Goal: Information Seeking & Learning: Learn about a topic

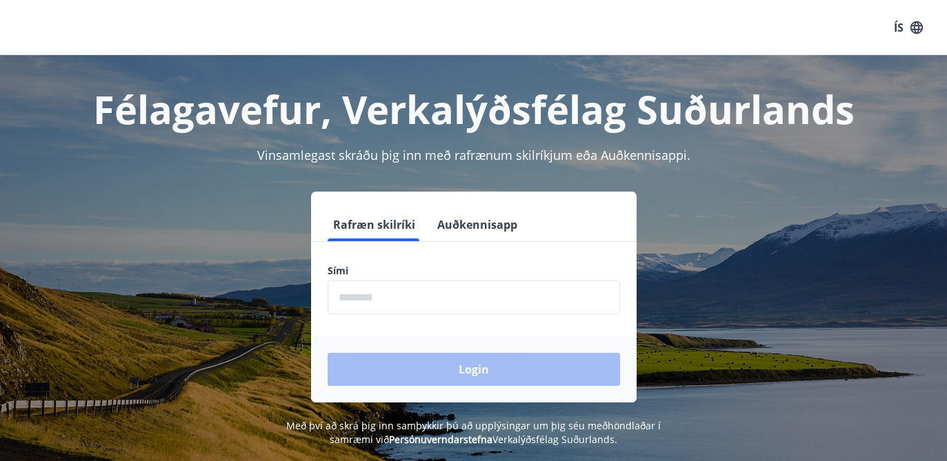
click at [450, 220] on button "Auðkennisapp" at bounding box center [477, 224] width 91 height 33
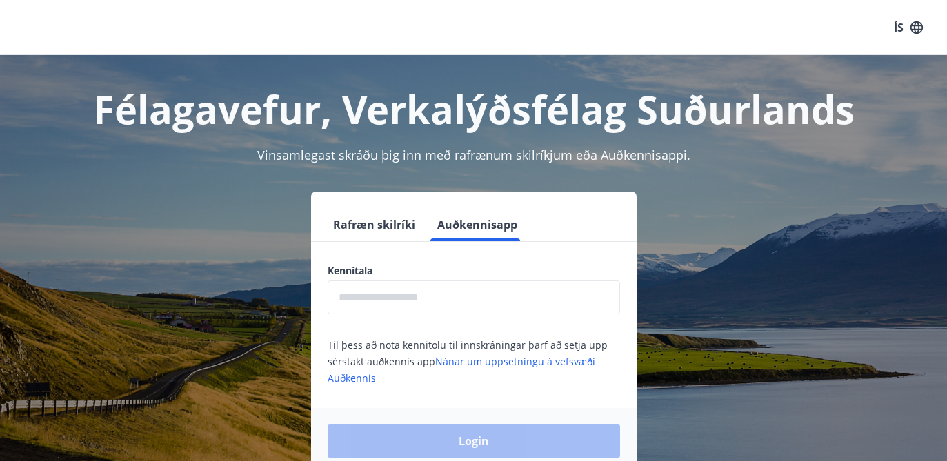
click at [426, 307] on input "text" at bounding box center [474, 298] width 292 height 34
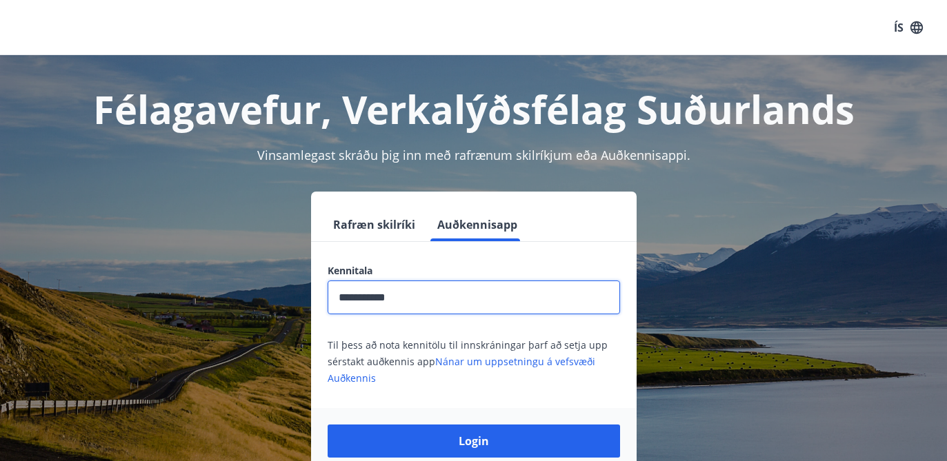
type input "**********"
click at [473, 441] on button "Login" at bounding box center [474, 441] width 292 height 33
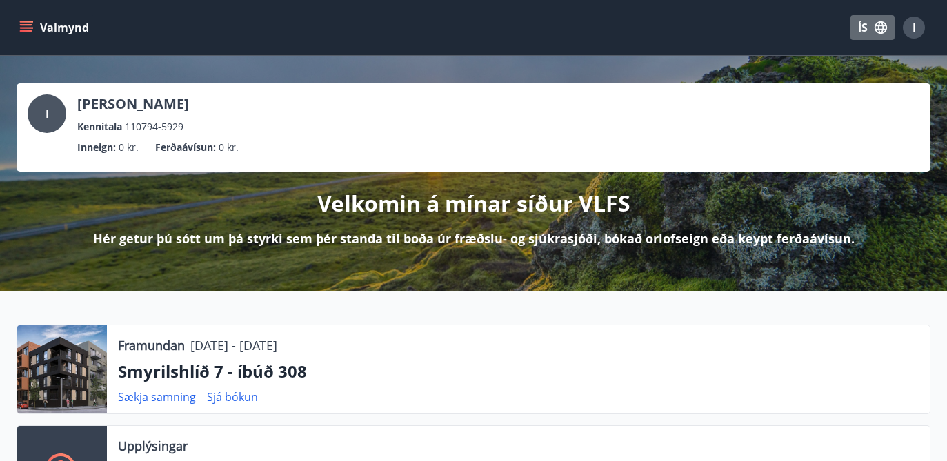
click at [868, 30] on button "ÍS" at bounding box center [872, 27] width 44 height 25
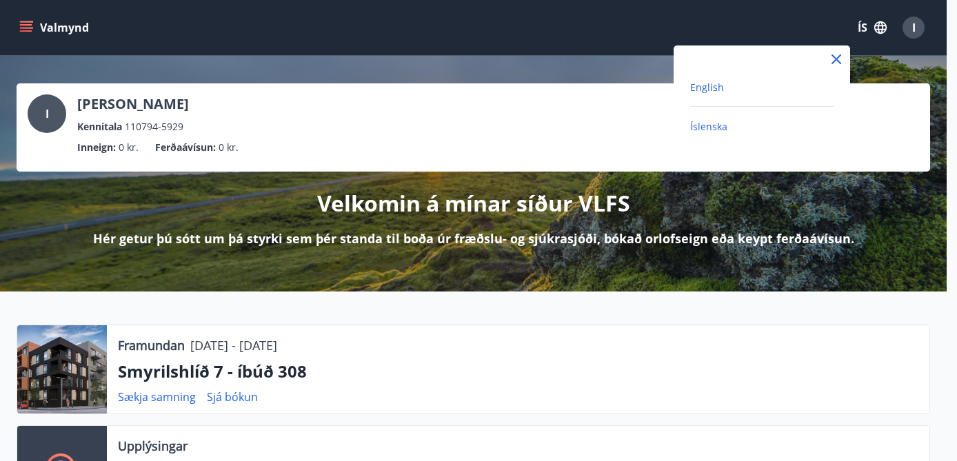
click at [698, 90] on span "English" at bounding box center [707, 87] width 34 height 13
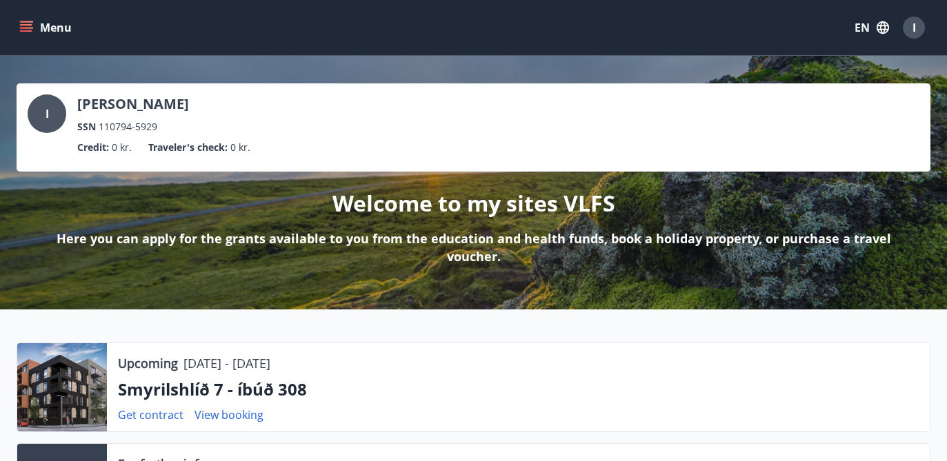
click at [17, 21] on button "Menu" at bounding box center [47, 27] width 61 height 25
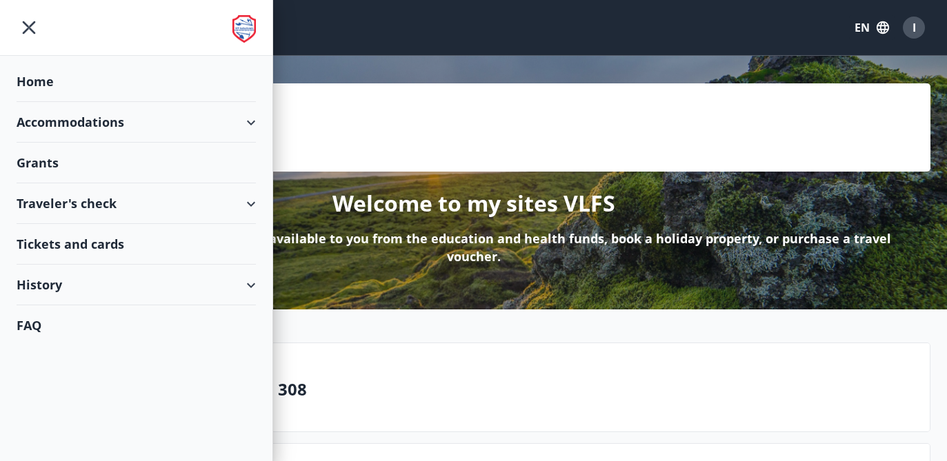
click at [54, 102] on div "Grants" at bounding box center [136, 81] width 239 height 41
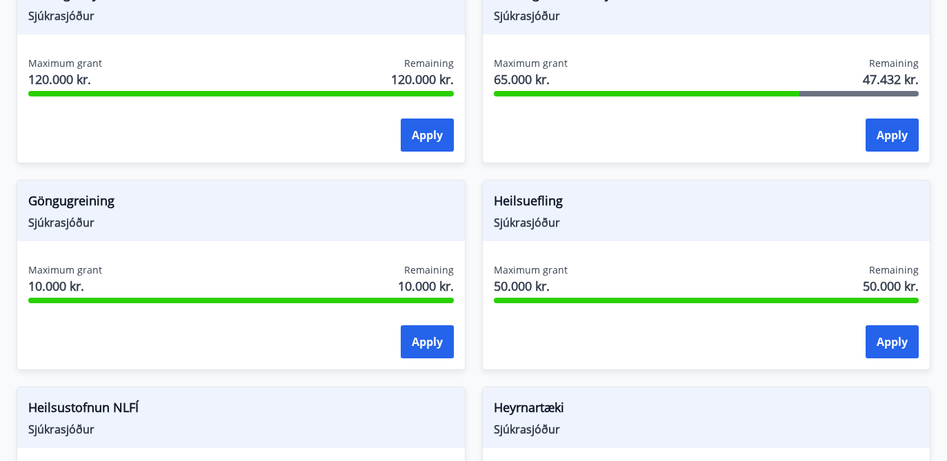
scroll to position [499, 0]
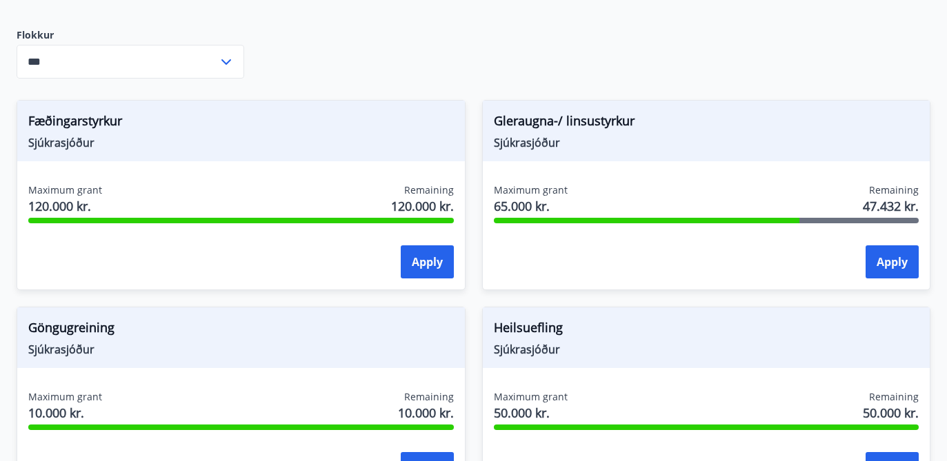
click at [86, 64] on input "***" at bounding box center [117, 62] width 201 height 34
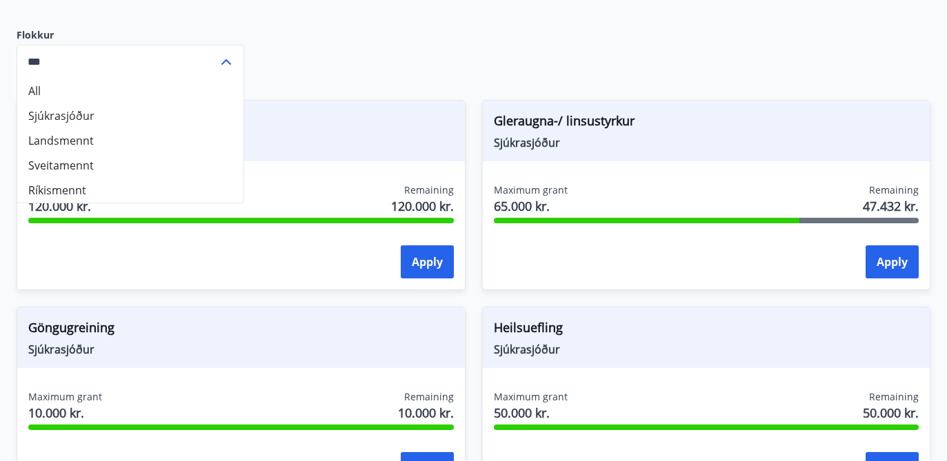
click at [85, 141] on li "Landsmennt" at bounding box center [130, 140] width 226 height 25
type input "**********"
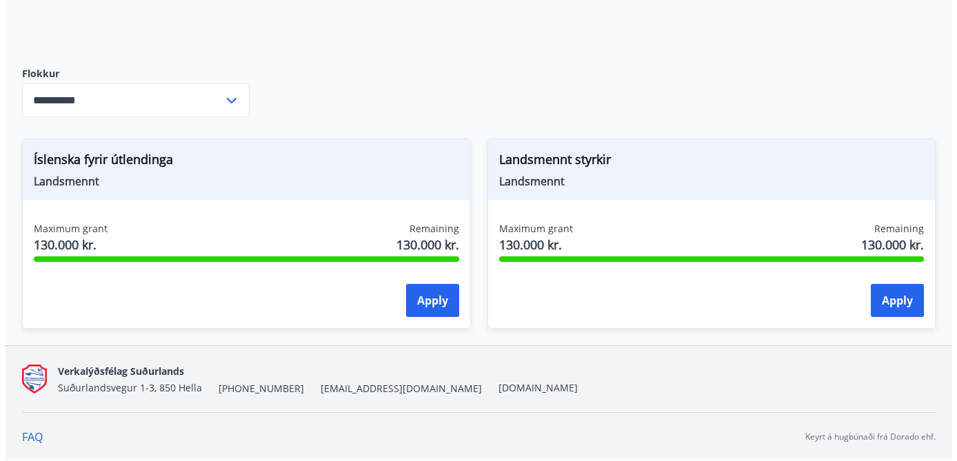
scroll to position [460, 0]
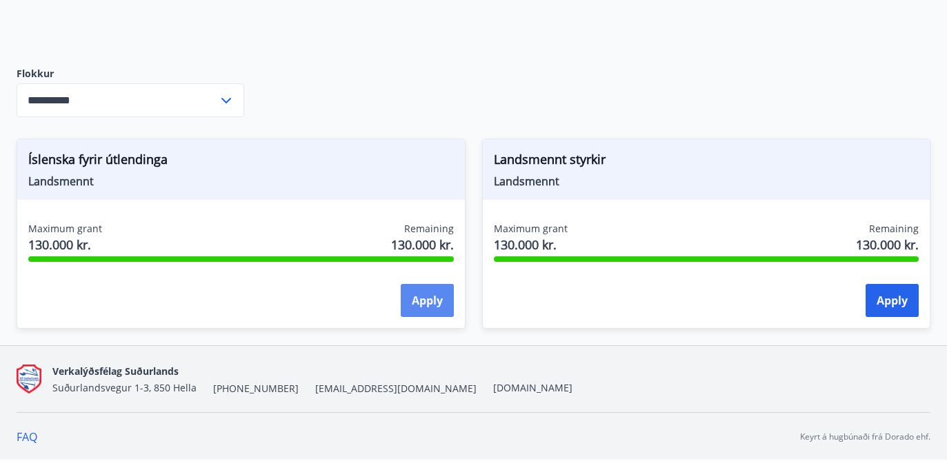
click at [432, 298] on button "Apply" at bounding box center [427, 300] width 53 height 33
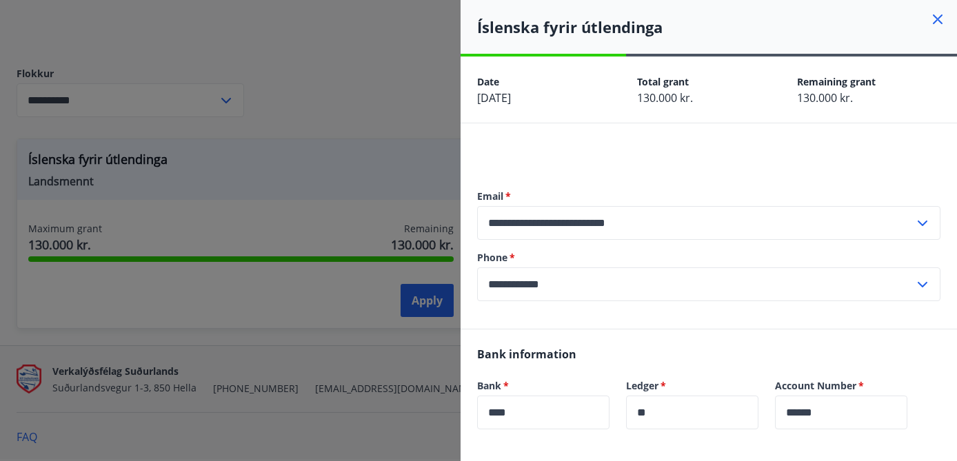
click at [348, 106] on div at bounding box center [478, 230] width 957 height 461
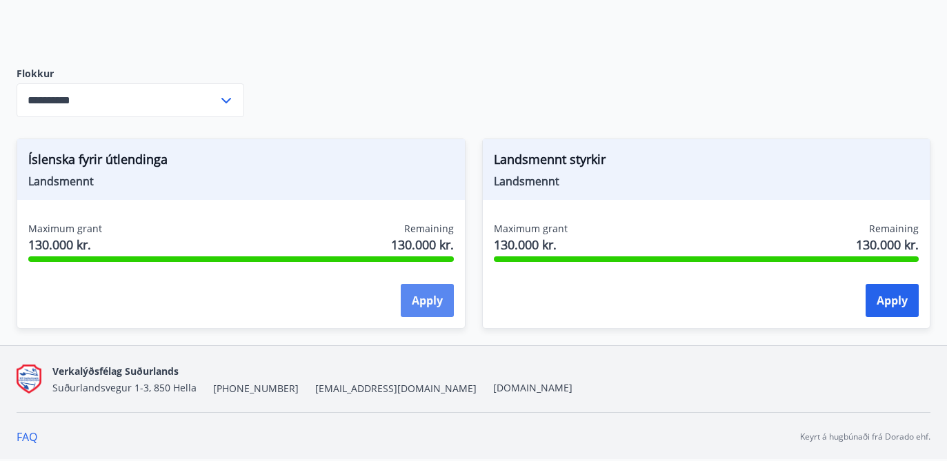
click at [414, 304] on button "Apply" at bounding box center [427, 300] width 53 height 33
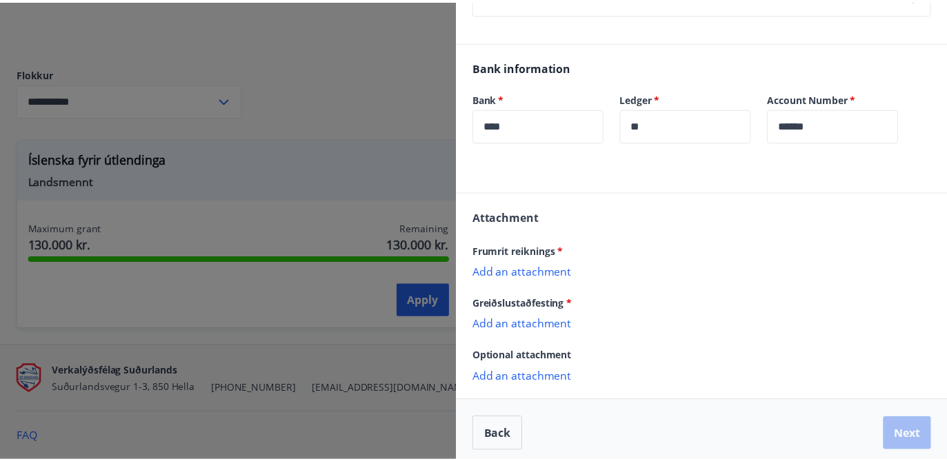
scroll to position [294, 0]
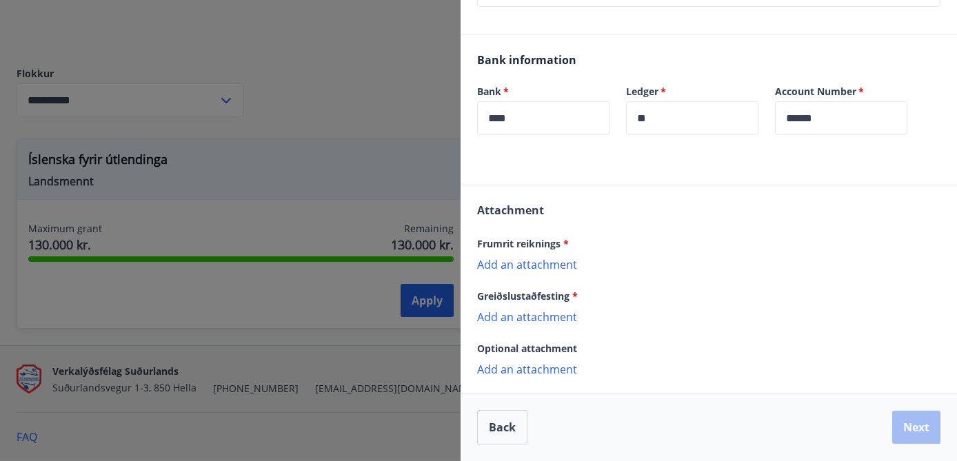
click at [291, 135] on div at bounding box center [478, 230] width 957 height 461
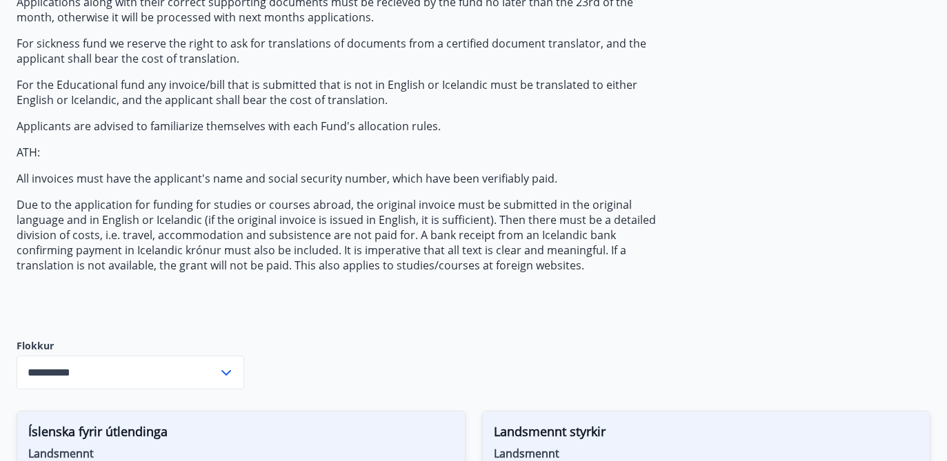
scroll to position [63, 0]
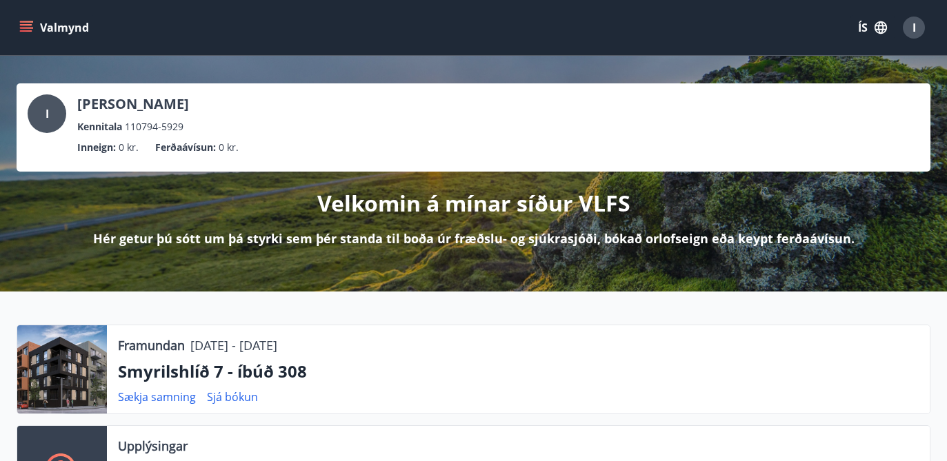
click at [28, 26] on icon "menu" at bounding box center [26, 24] width 12 height 1
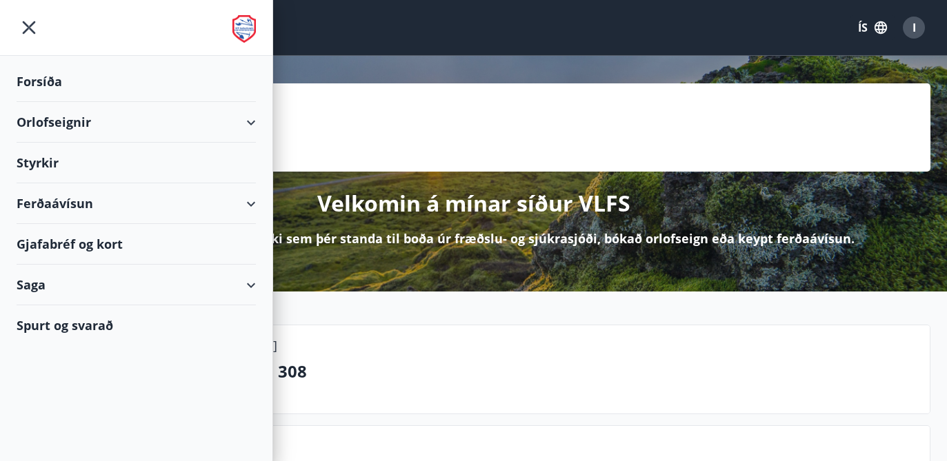
drag, startPoint x: 846, startPoint y: 48, endPoint x: 850, endPoint y: 41, distance: 7.1
click at [847, 48] on div "Valmynd ÍS I" at bounding box center [473, 27] width 947 height 55
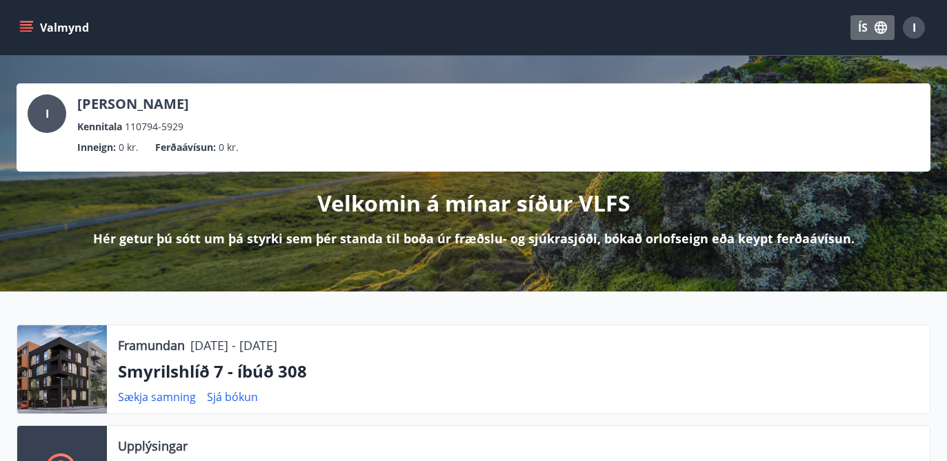
click at [858, 23] on button "ÍS" at bounding box center [872, 27] width 44 height 25
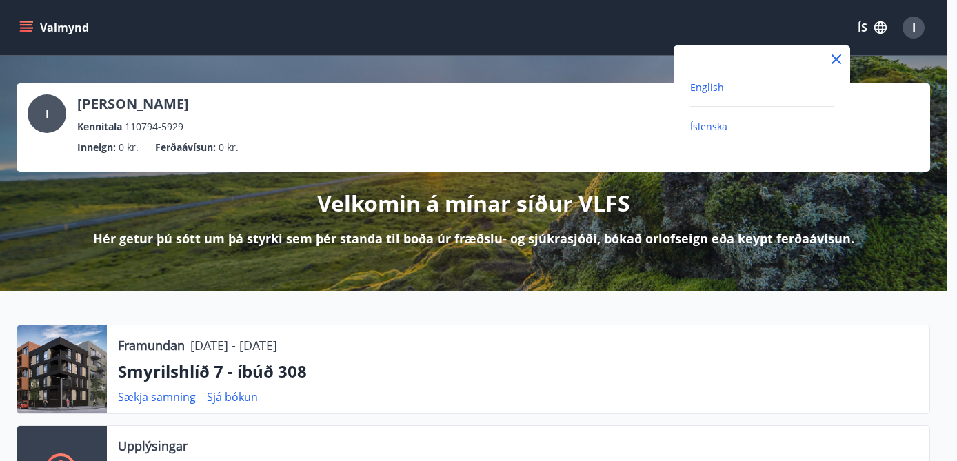
click at [714, 90] on span "English" at bounding box center [707, 87] width 34 height 13
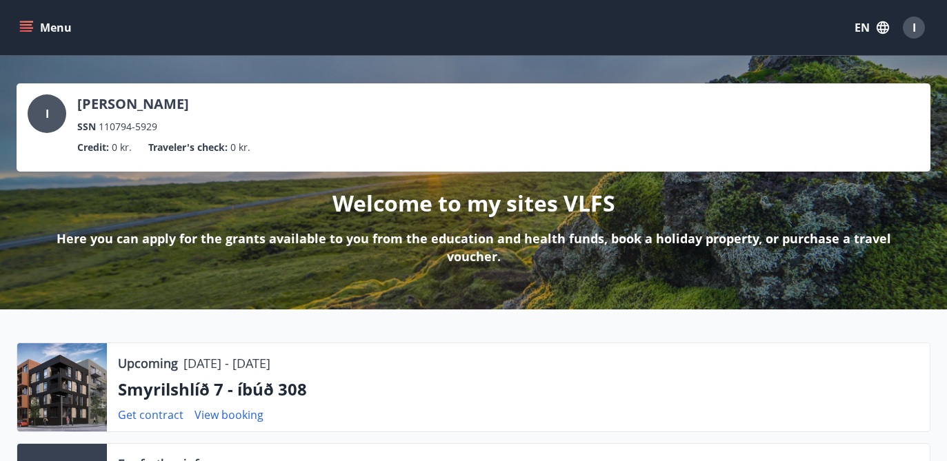
click at [31, 32] on icon "menu" at bounding box center [26, 28] width 14 height 14
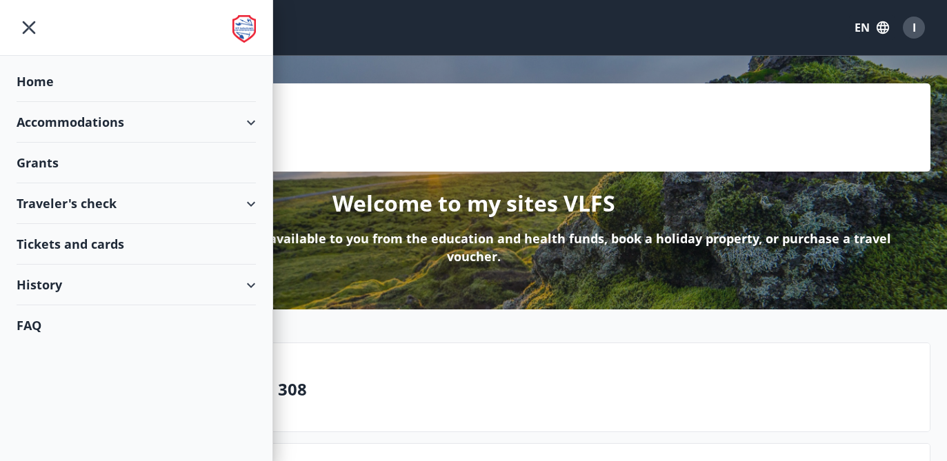
click at [38, 102] on div "Grants" at bounding box center [136, 81] width 239 height 41
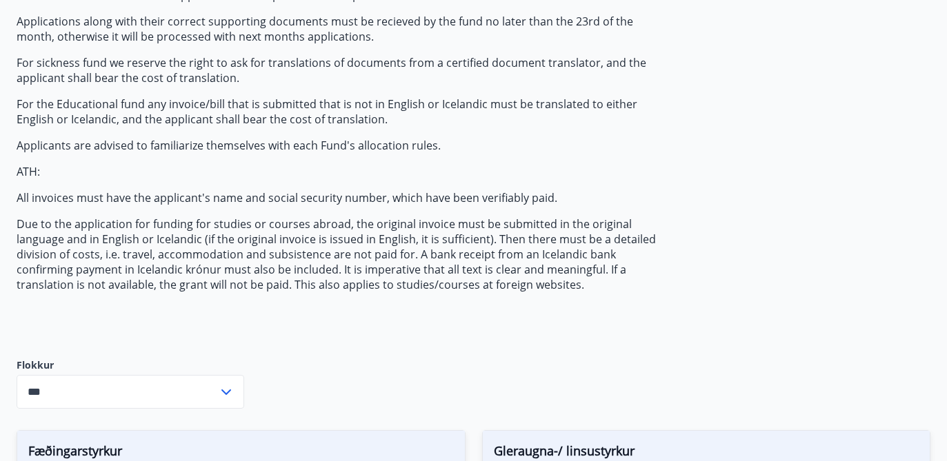
scroll to position [310, 0]
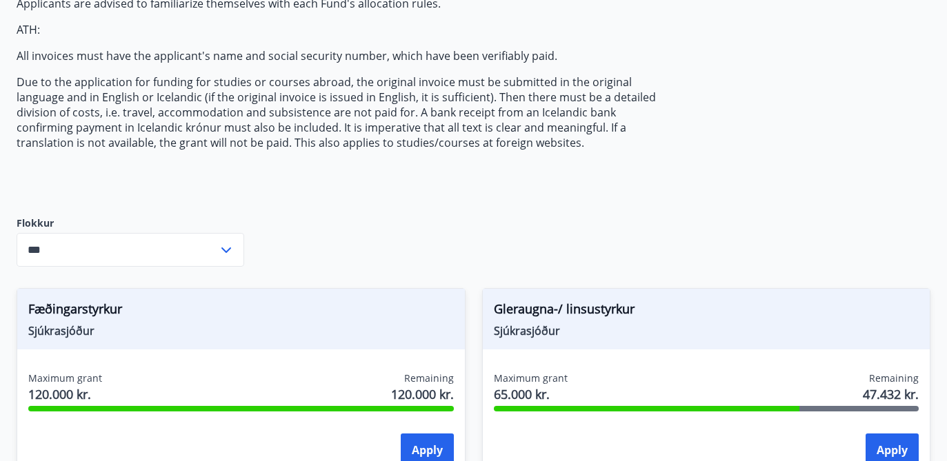
click at [62, 261] on input "***" at bounding box center [117, 250] width 201 height 34
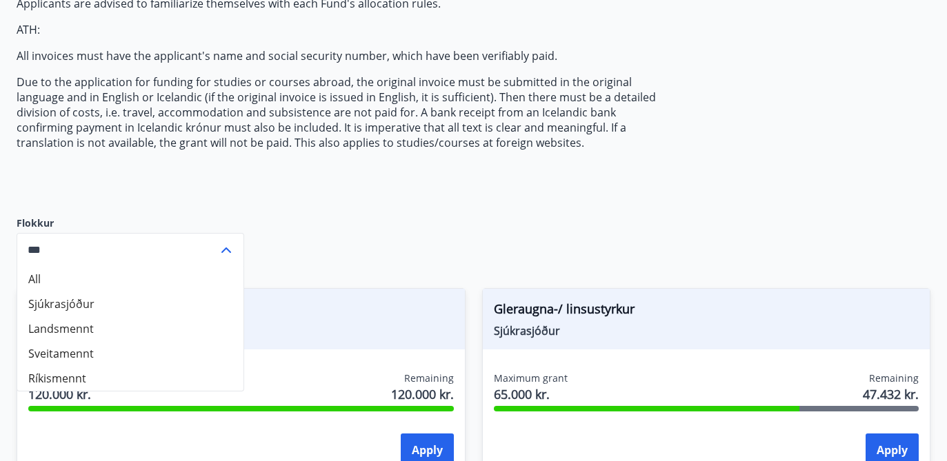
click at [72, 319] on li "Landsmennt" at bounding box center [130, 329] width 226 height 25
type input "**********"
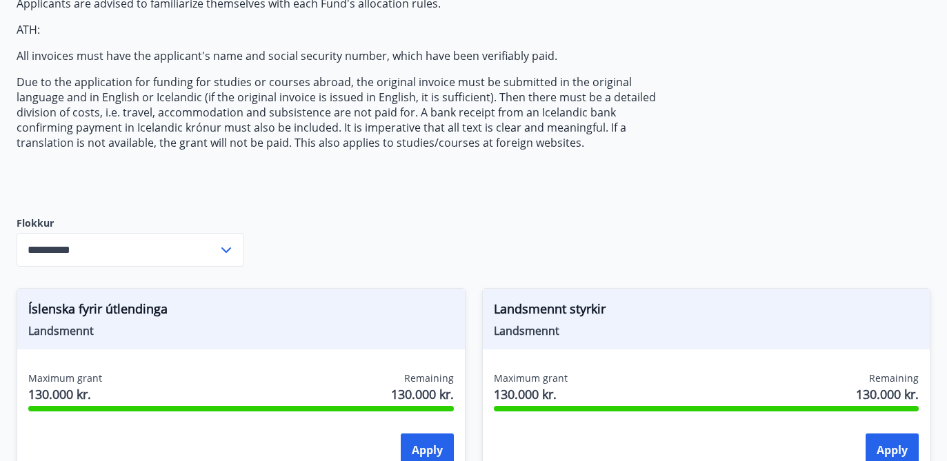
scroll to position [0, 0]
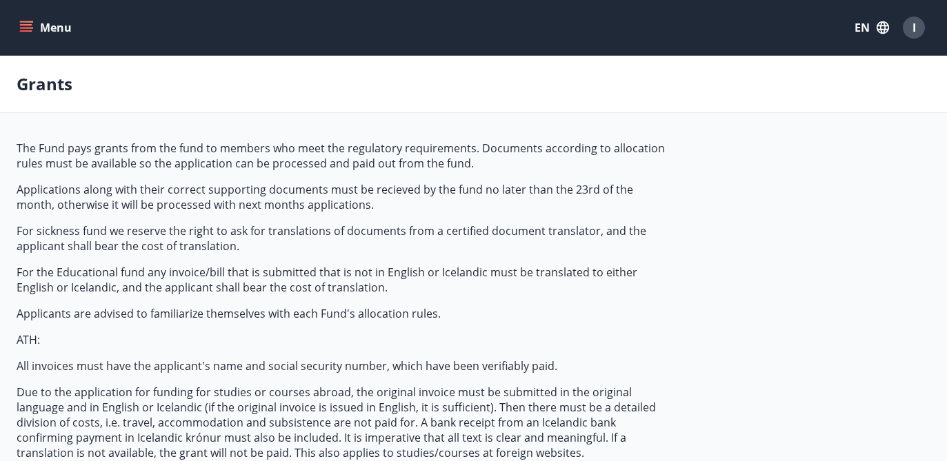
click at [914, 20] on span "I" at bounding box center [913, 27] width 3 height 15
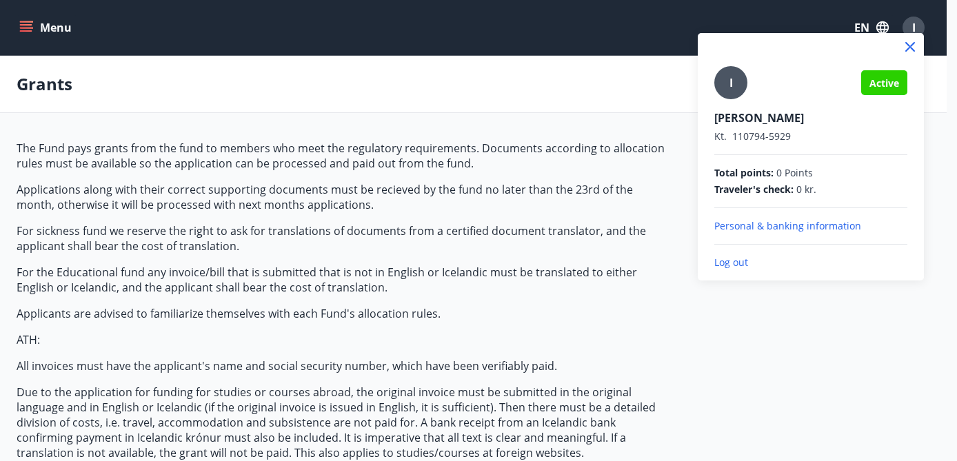
click at [31, 27] on div at bounding box center [478, 230] width 957 height 461
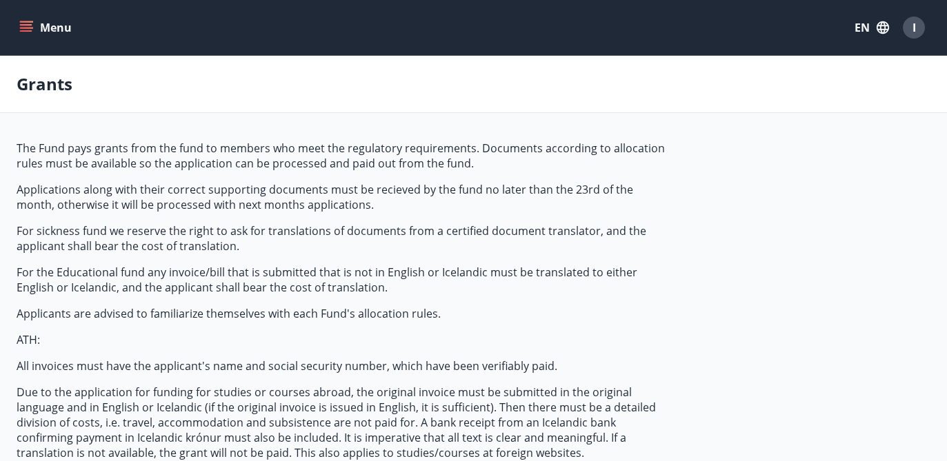
click at [28, 28] on icon "menu" at bounding box center [27, 27] width 15 height 1
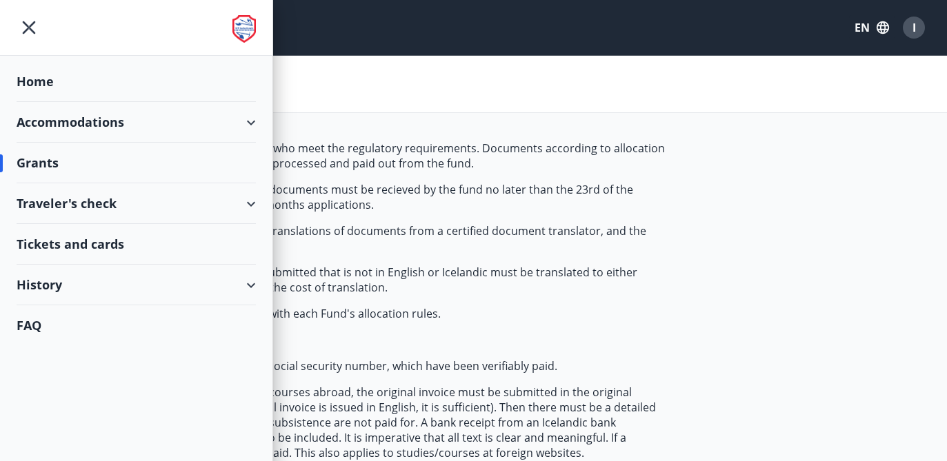
click at [33, 166] on div "Grants" at bounding box center [136, 163] width 239 height 41
drag, startPoint x: 477, startPoint y: 177, endPoint x: 432, endPoint y: 146, distance: 54.5
click at [476, 177] on span "The Fund pays grants from the fund to members who meet the regulatory requireme…" at bounding box center [342, 301] width 651 height 320
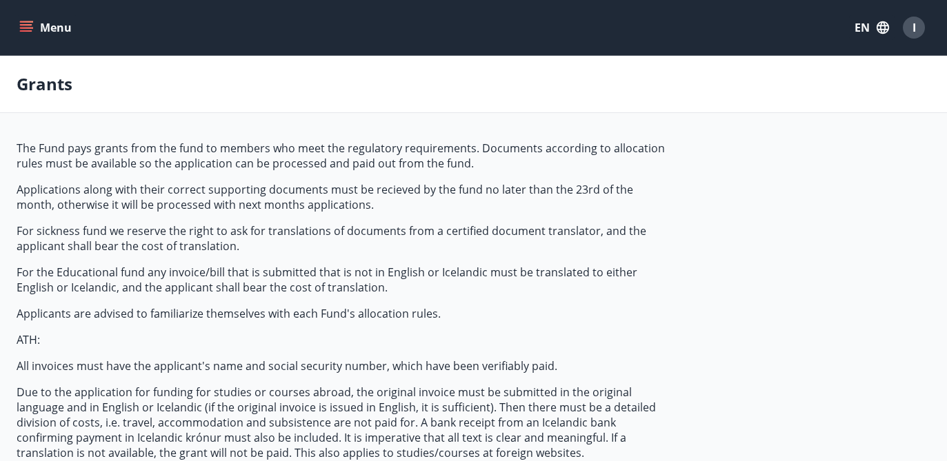
click at [254, 0] on div "Menu EN I" at bounding box center [473, 27] width 947 height 55
click at [913, 27] on span "I" at bounding box center [913, 27] width 3 height 15
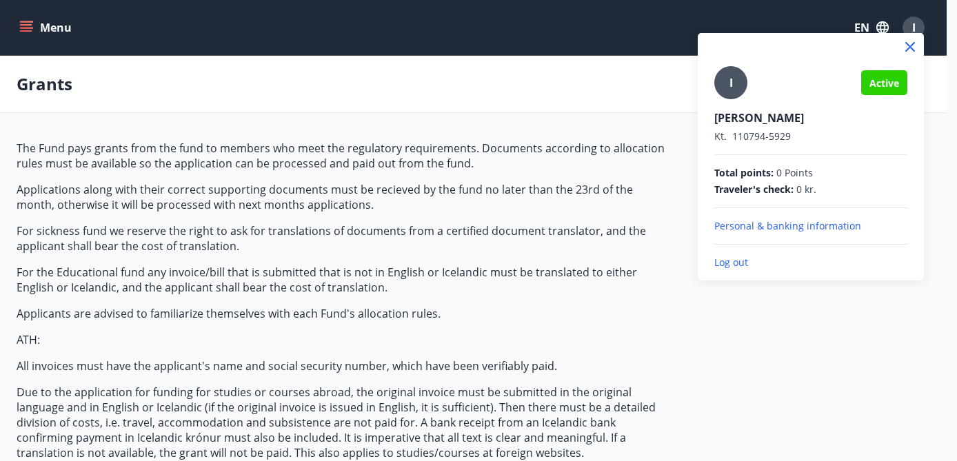
click at [719, 90] on div "I" at bounding box center [730, 82] width 33 height 33
click at [719, 101] on input "I" at bounding box center [808, 108] width 188 height 14
click at [37, 21] on div at bounding box center [478, 230] width 957 height 461
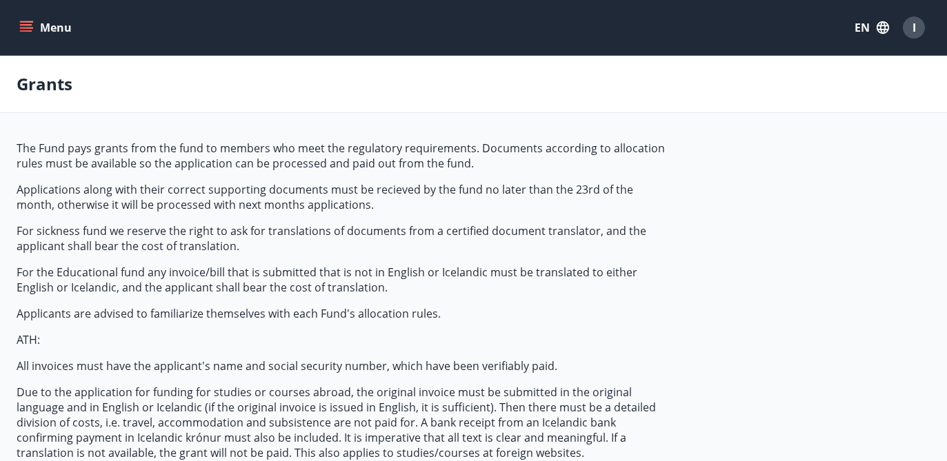
click at [32, 28] on icon "menu" at bounding box center [27, 27] width 15 height 1
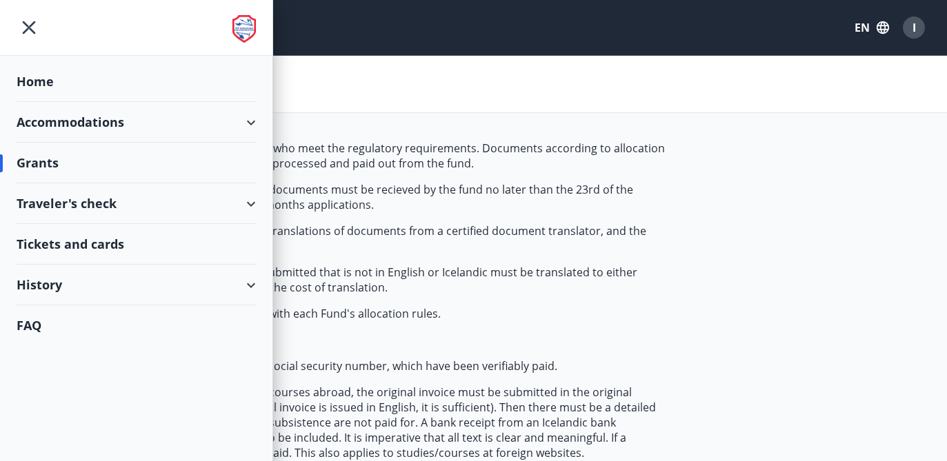
click at [52, 79] on div "Home" at bounding box center [136, 81] width 239 height 41
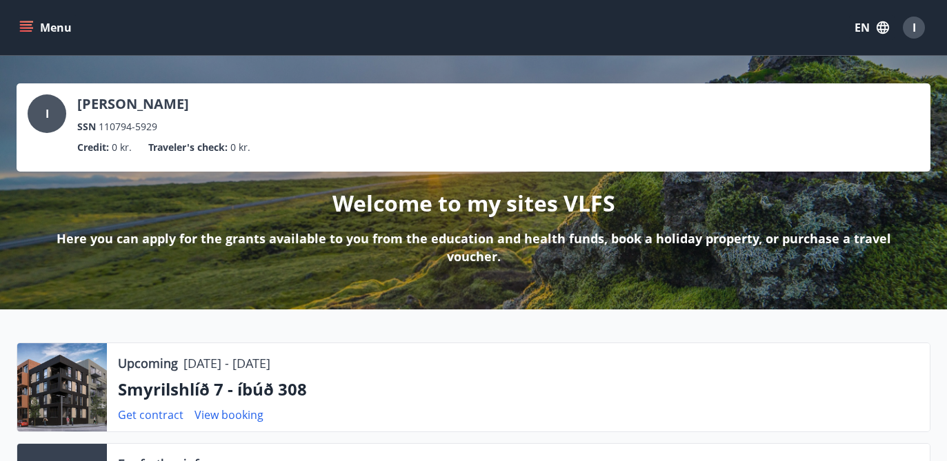
click at [32, 22] on icon "menu" at bounding box center [27, 21] width 15 height 1
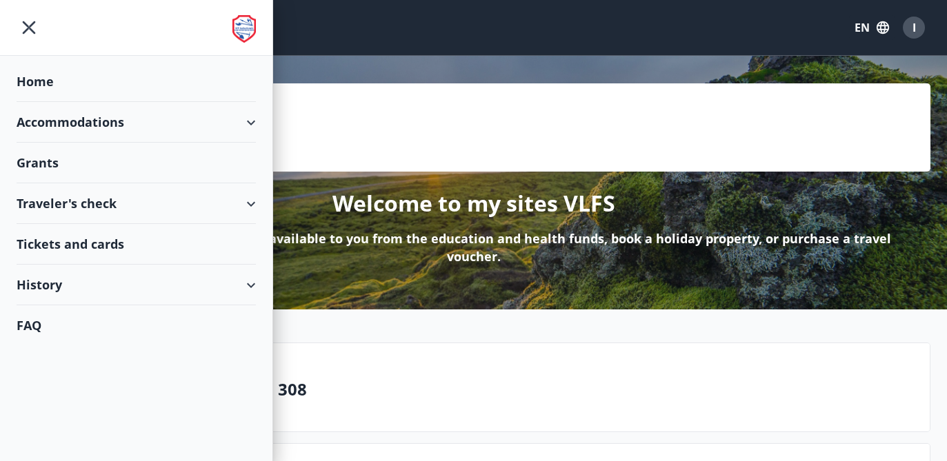
click at [53, 288] on div "History" at bounding box center [136, 285] width 239 height 41
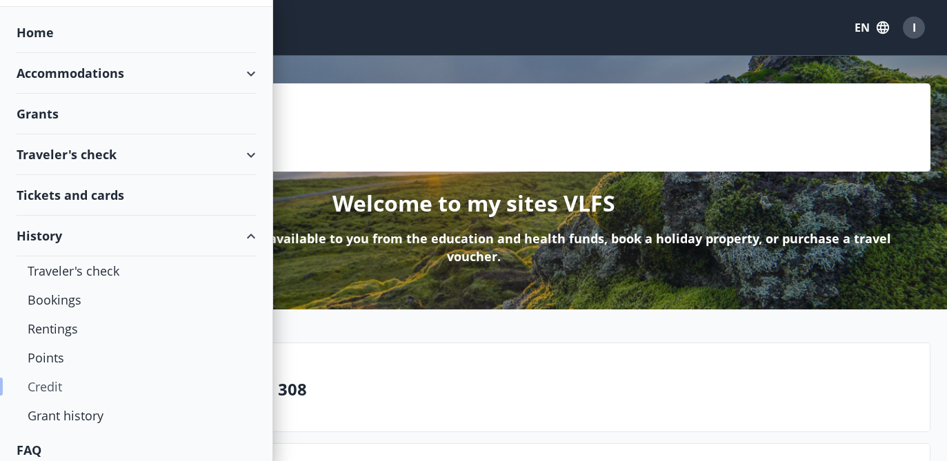
scroll to position [58, 0]
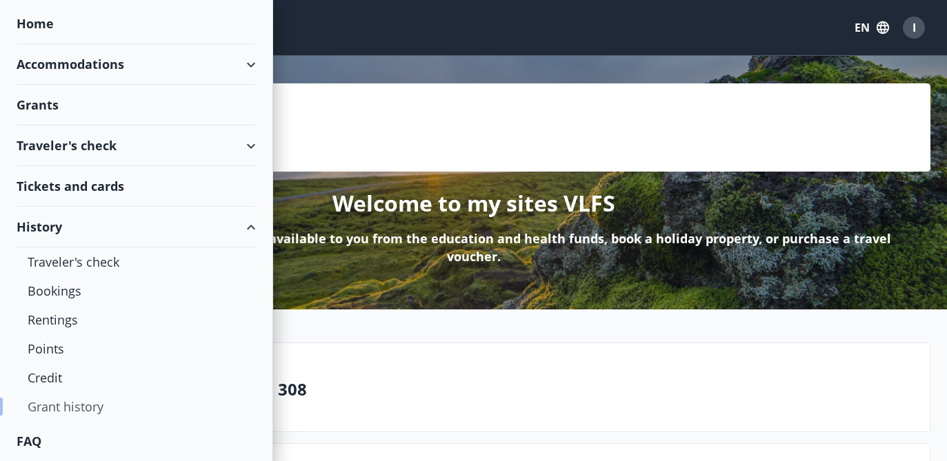
click at [76, 408] on div "Grant history" at bounding box center [136, 406] width 217 height 29
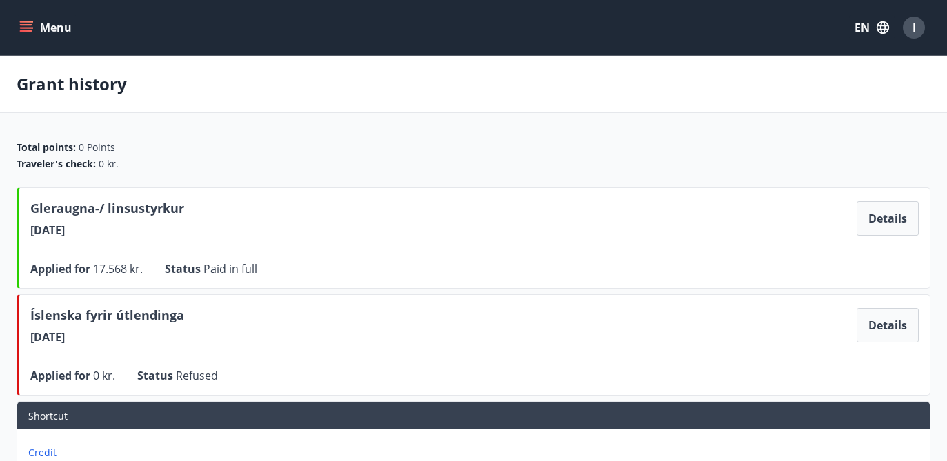
scroll to position [28, 0]
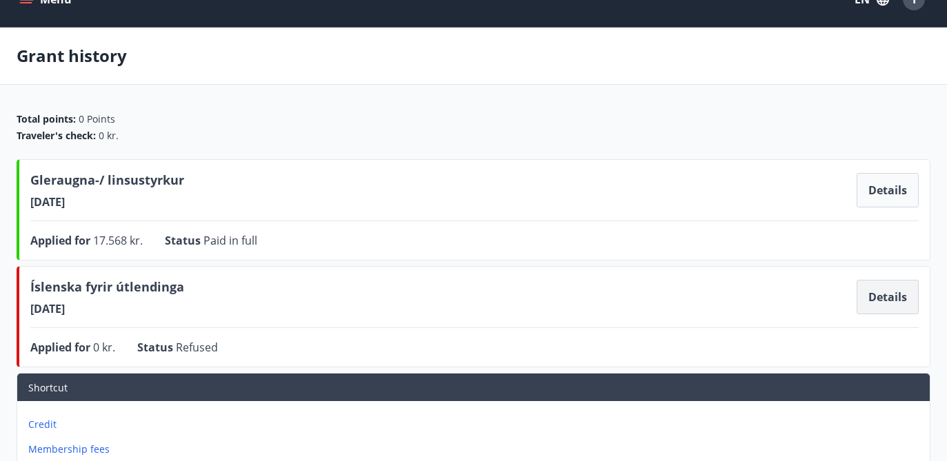
click at [906, 307] on button "Details" at bounding box center [887, 297] width 62 height 34
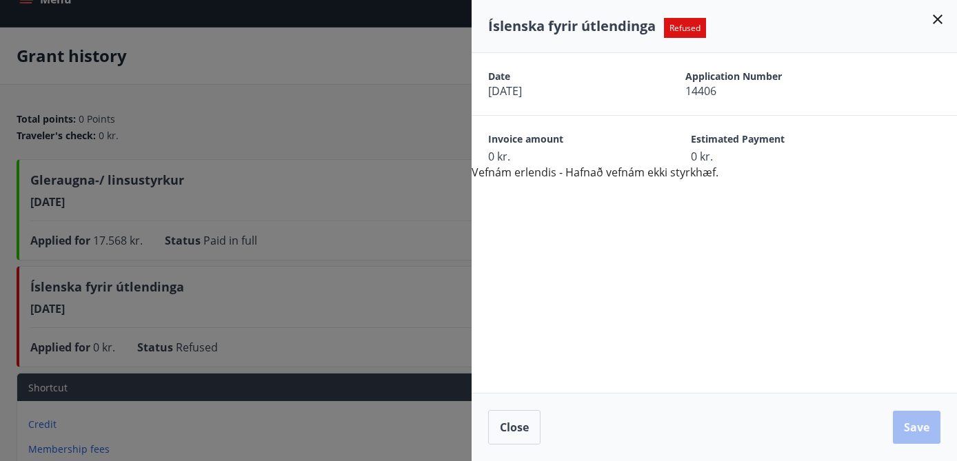
click at [663, 169] on div "Date 13.08.2025 Application Number 14406 Invoice amount 0 kr. Estimated Payment…" at bounding box center [714, 117] width 485 height 128
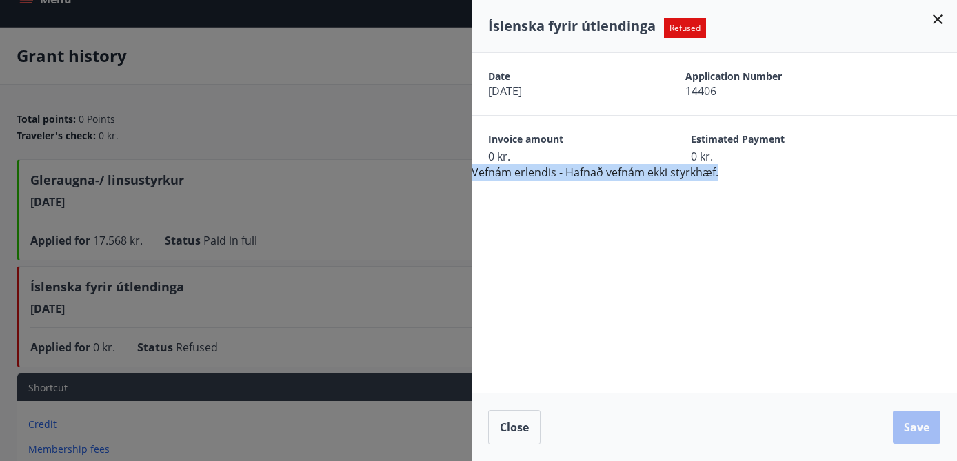
click at [663, 169] on div "Date 13.08.2025 Application Number 14406 Invoice amount 0 kr. Estimated Payment…" at bounding box center [714, 117] width 485 height 128
copy div "Vefnám erlendis - Hafnað vefnám ekki styrkhæf."
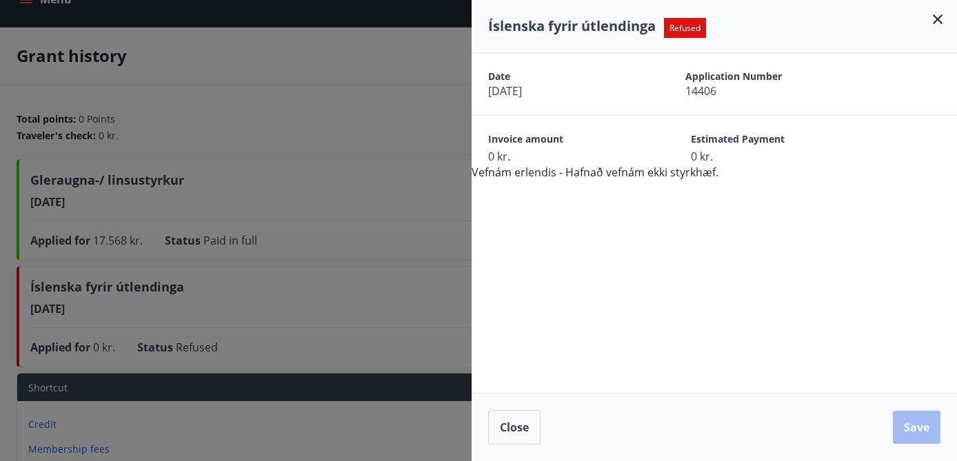
click at [295, 130] on div at bounding box center [478, 230] width 957 height 461
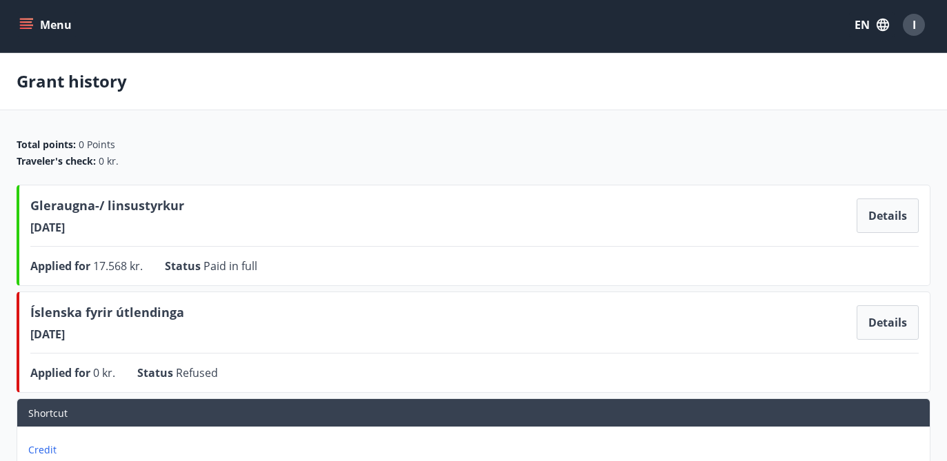
scroll to position [0, 0]
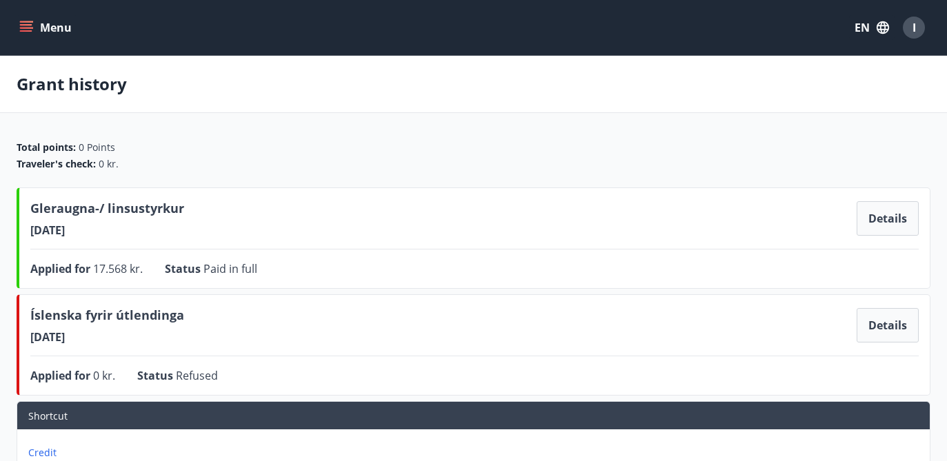
click at [29, 21] on icon "menu" at bounding box center [26, 28] width 14 height 14
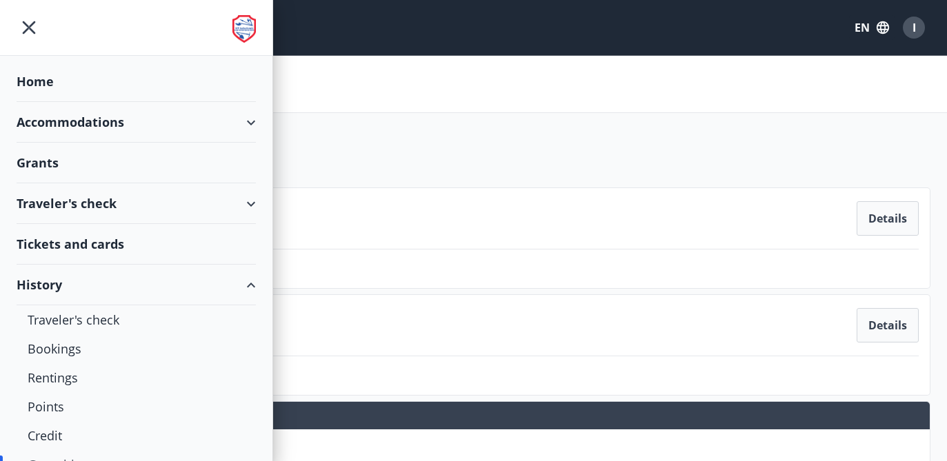
click at [56, 102] on div "Grants" at bounding box center [136, 81] width 239 height 41
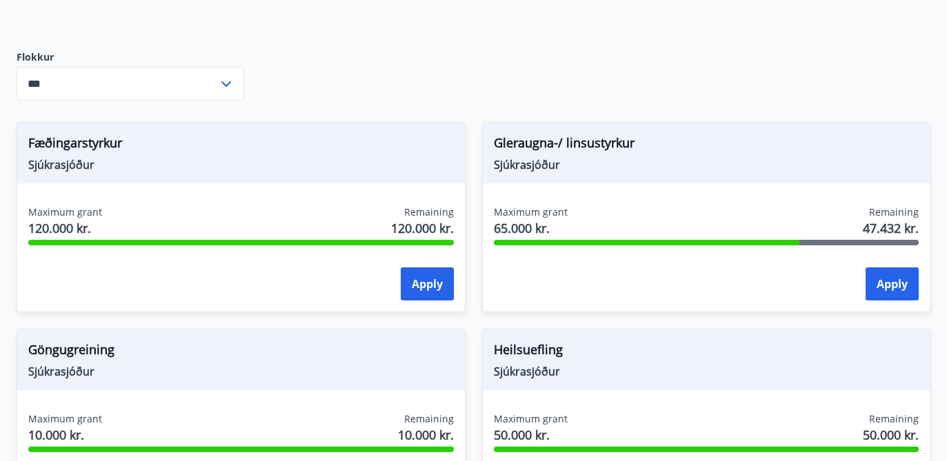
scroll to position [463, 0]
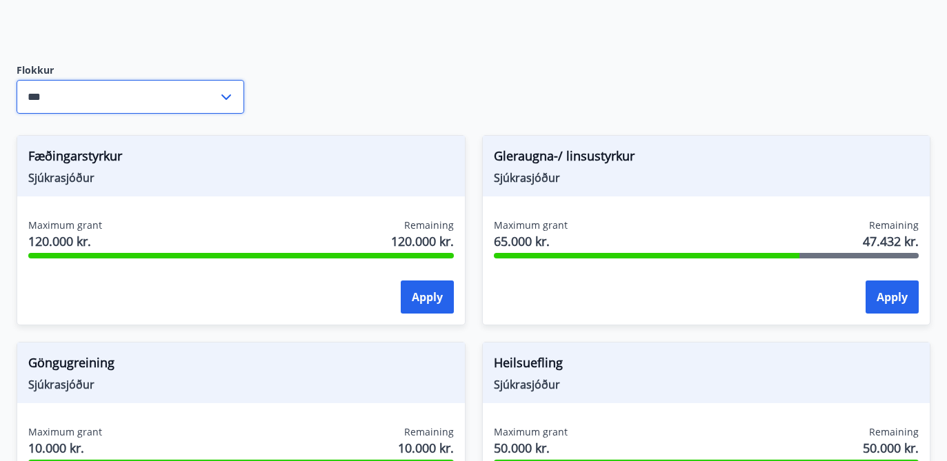
click at [91, 100] on input "***" at bounding box center [117, 97] width 201 height 34
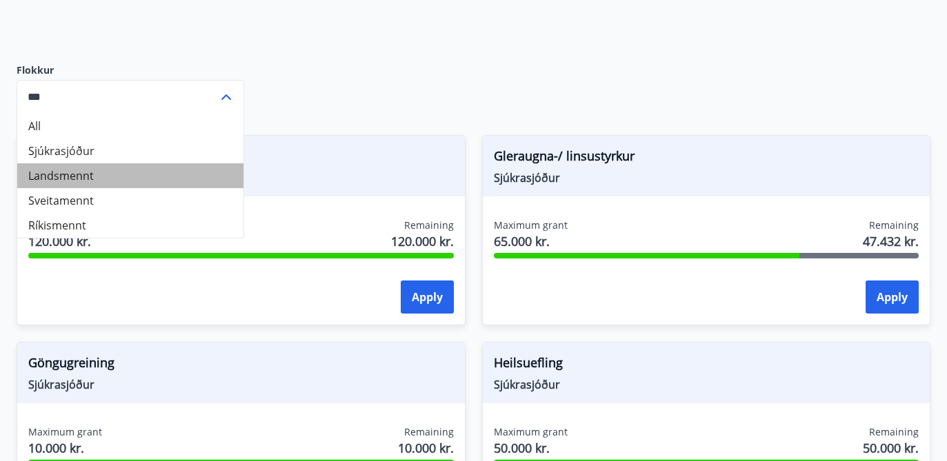
click at [98, 172] on li "Landsmennt" at bounding box center [130, 175] width 226 height 25
type input "**********"
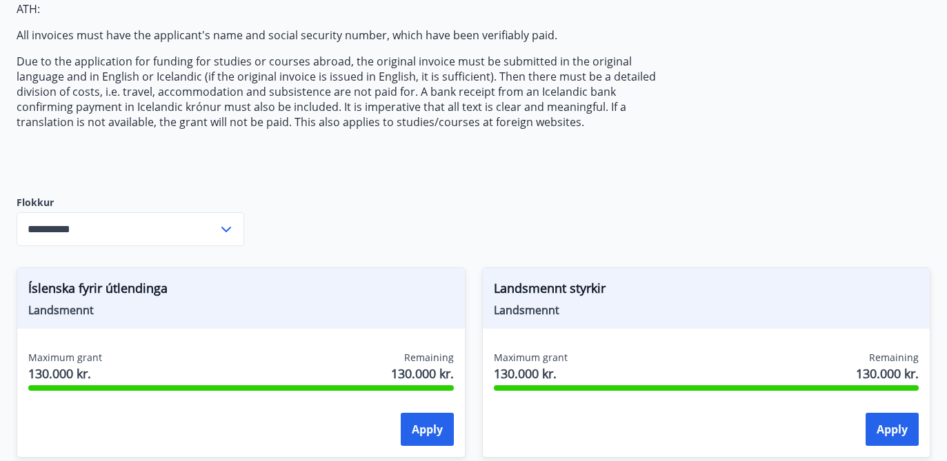
scroll to position [328, 0]
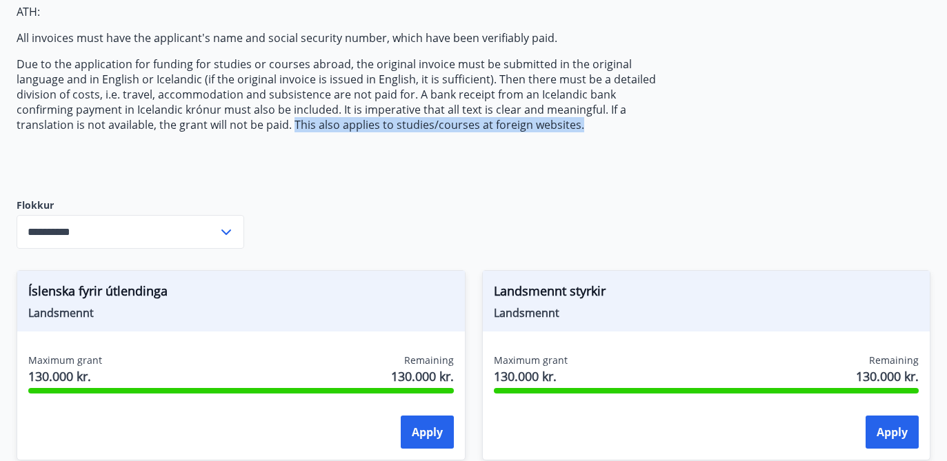
drag, startPoint x: 201, startPoint y: 125, endPoint x: 519, endPoint y: 127, distance: 317.9
click at [519, 127] on p "Due to the application for funding for studies or courses abroad, the original …" at bounding box center [342, 95] width 651 height 76
copy p "This also applies to studies/courses at foreign websites."
